Goal: Task Accomplishment & Management: Manage account settings

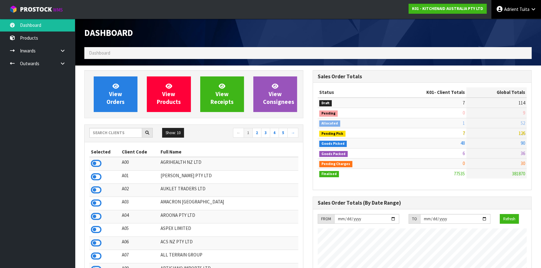
scroll to position [472, 228]
click at [511, 10] on span "Adrient" at bounding box center [511, 9] width 14 height 6
click at [514, 28] on link "Logout" at bounding box center [515, 25] width 49 height 8
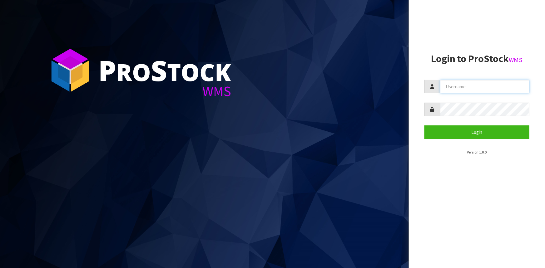
click at [510, 90] on input "text" at bounding box center [484, 86] width 89 height 13
type input "TARSHAE"
click at [424, 125] on button "Login" at bounding box center [476, 131] width 105 height 13
